Goal: Task Accomplishment & Management: Manage account settings

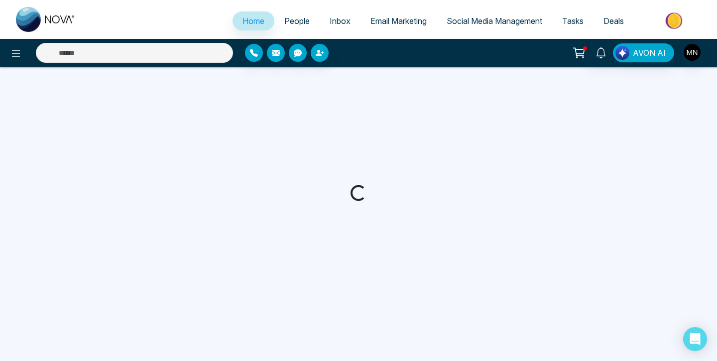
click at [284, 23] on span "People" at bounding box center [296, 21] width 25 height 10
select select "*"
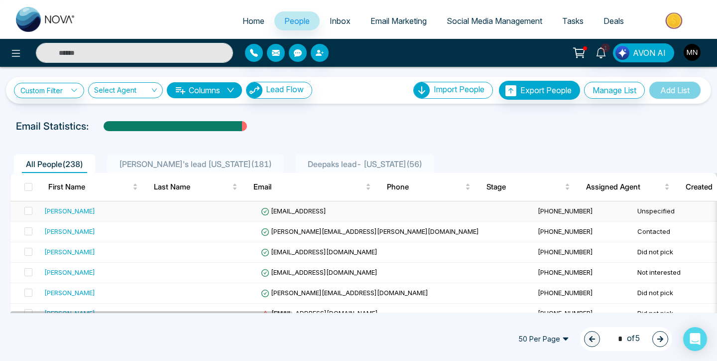
click at [57, 211] on div "[PERSON_NAME]" at bounding box center [69, 211] width 51 height 10
click at [97, 210] on div "[PERSON_NAME]" at bounding box center [98, 211] width 109 height 10
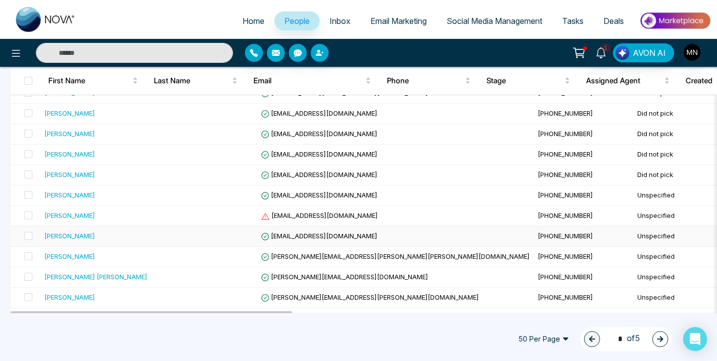
scroll to position [912, 0]
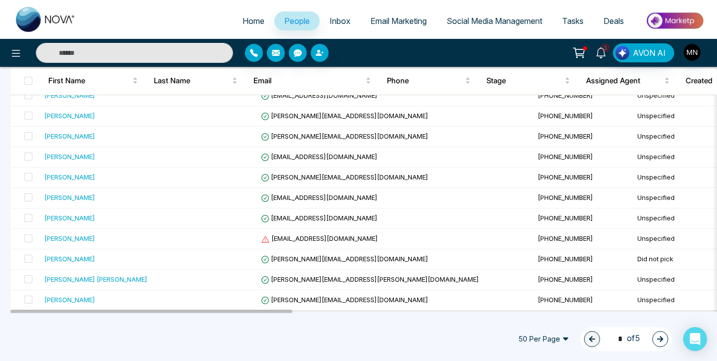
click at [599, 49] on icon at bounding box center [601, 52] width 11 height 11
click at [497, 49] on div "1 Notifications (1) Mark all as Read Mi Task Reminder Task Name: prospect Type:…" at bounding box center [567, 52] width 287 height 19
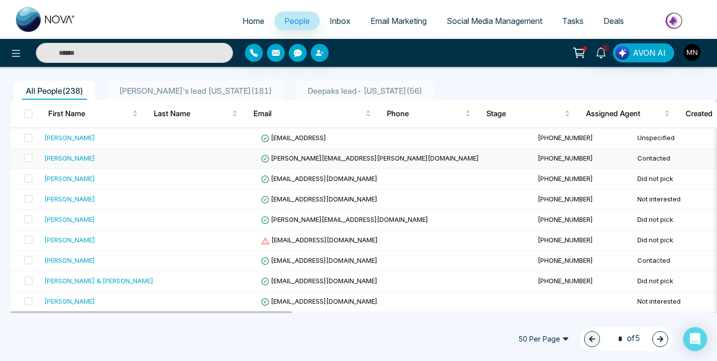
scroll to position [0, 0]
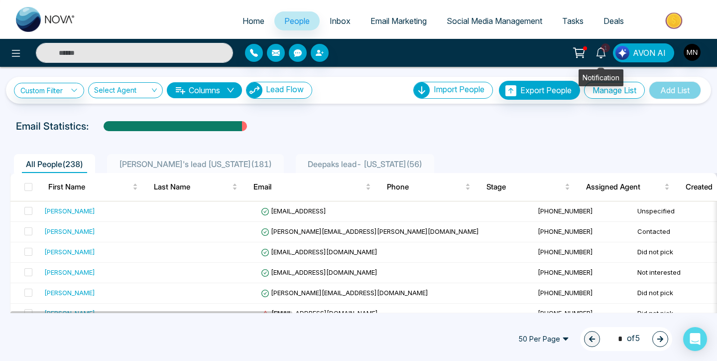
click at [602, 50] on icon at bounding box center [601, 52] width 11 height 11
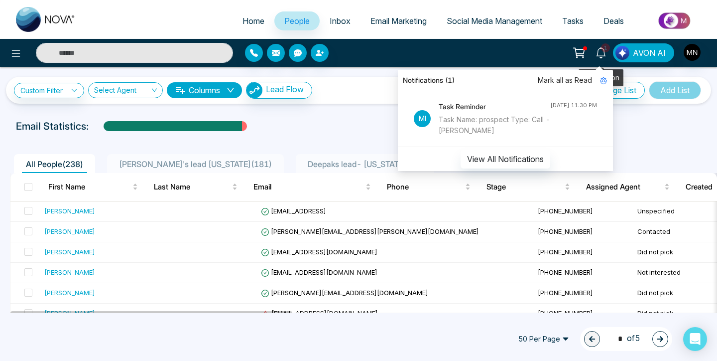
click at [602, 51] on icon at bounding box center [601, 52] width 11 height 11
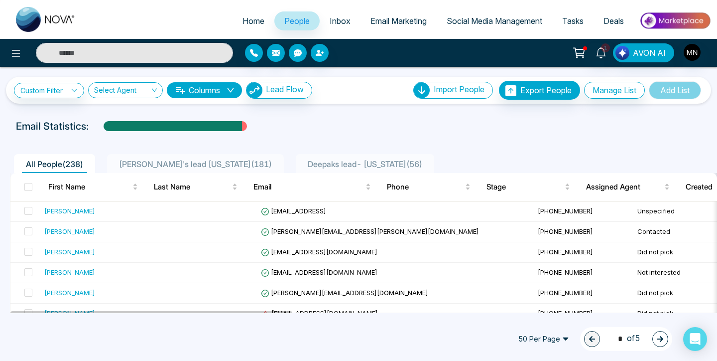
click at [532, 44] on div "1 Notifications (1) Mark all as Read Mi Task Reminder Task Name: prospect Type:…" at bounding box center [567, 52] width 287 height 19
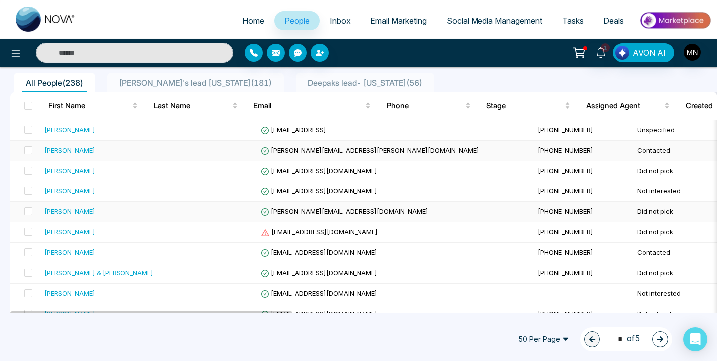
scroll to position [83, 0]
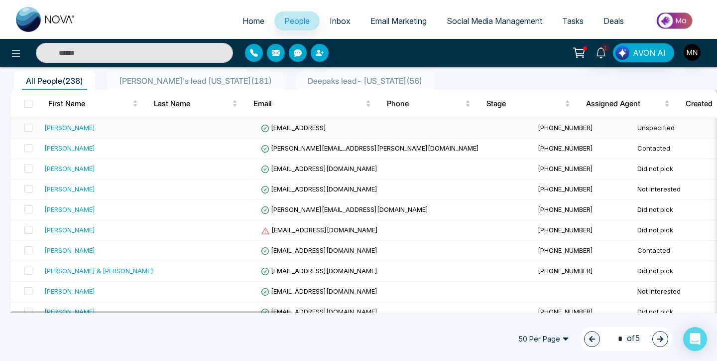
click at [59, 130] on div "[PERSON_NAME]" at bounding box center [69, 128] width 51 height 10
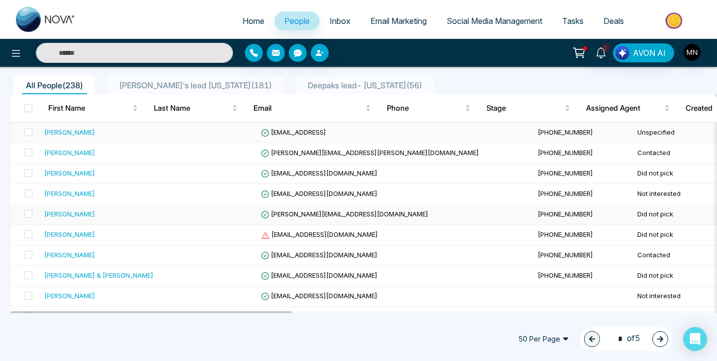
scroll to position [92, 0]
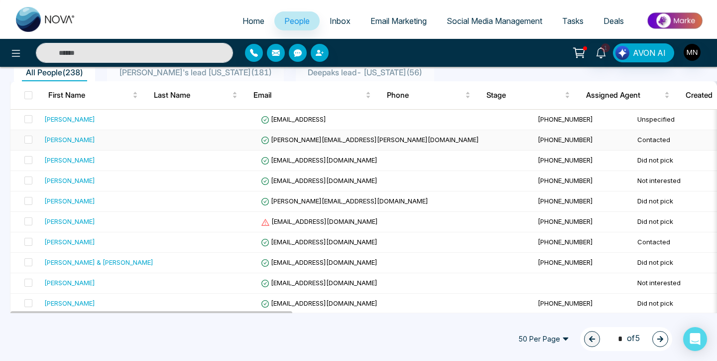
click at [64, 139] on div "[PERSON_NAME]" at bounding box center [69, 139] width 51 height 10
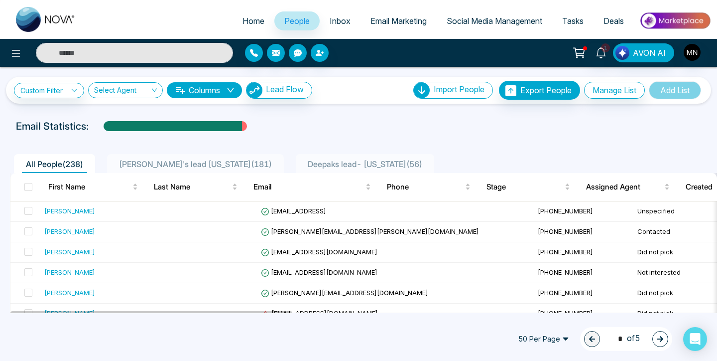
click at [292, 126] on div "Email Statistics:" at bounding box center [242, 126] width 453 height 15
click at [335, 119] on div "Email Statistics:" at bounding box center [242, 126] width 453 height 15
